Goal: Task Accomplishment & Management: Manage account settings

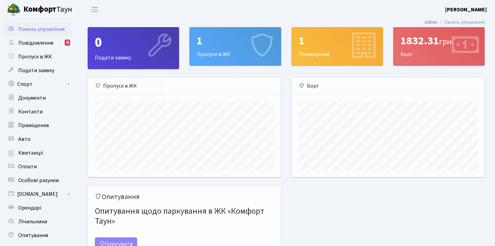
scroll to position [99, 193]
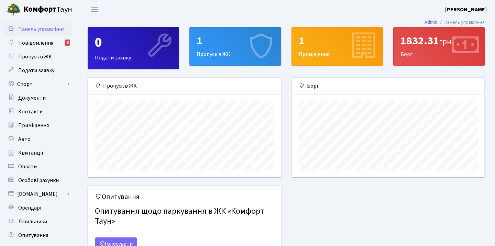
click at [226, 49] on div "1 Пропуск в ЖК" at bounding box center [235, 47] width 91 height 38
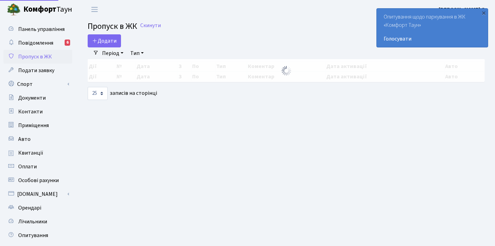
select select "25"
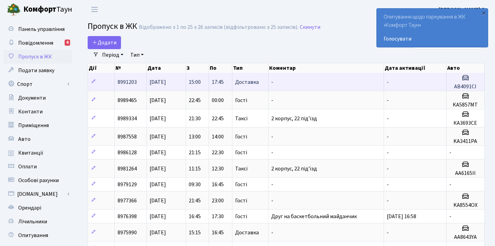
click at [274, 80] on td "-" at bounding box center [327, 82] width 116 height 18
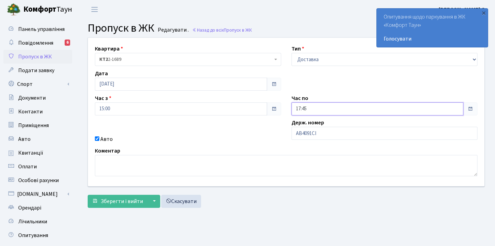
click at [323, 110] on input "17:45" at bounding box center [378, 108] width 172 height 13
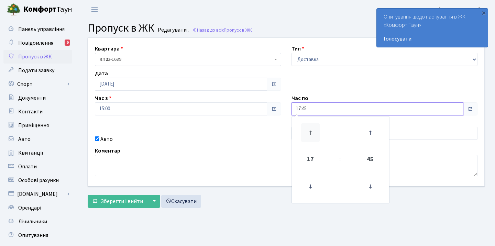
click at [311, 126] on icon at bounding box center [310, 132] width 19 height 19
type input "18:45"
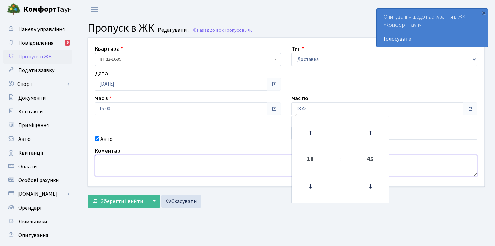
click at [236, 169] on textarea at bounding box center [286, 165] width 383 height 21
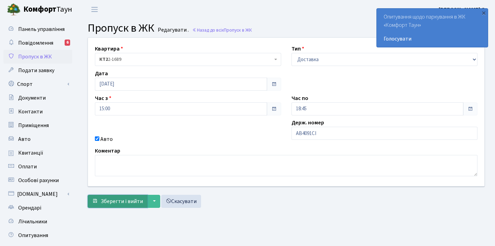
click at [126, 202] on span "Зберегти і вийти" at bounding box center [122, 202] width 42 height 8
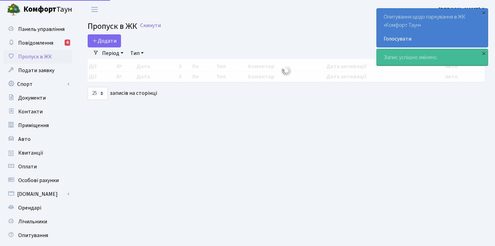
select select "25"
